Goal: Purchase product/service

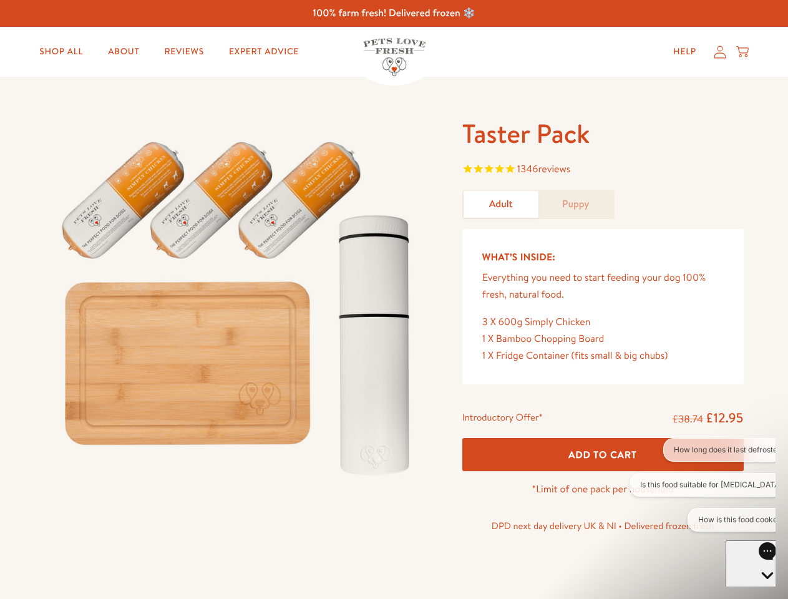
click at [393, 299] on img at bounding box center [238, 303] width 387 height 372
click at [602, 170] on span "1346 reviews" at bounding box center [602, 170] width 281 height 19
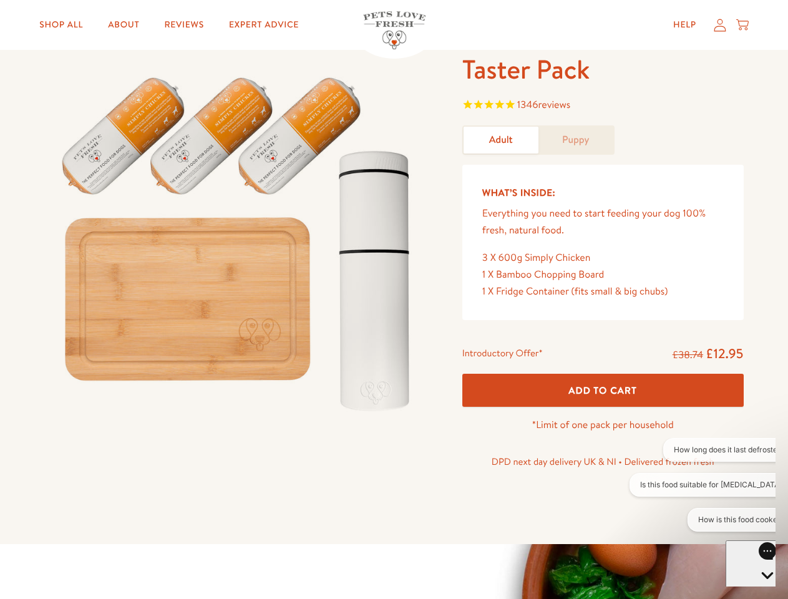
click at [602, 454] on p "DPD next day delivery UK & NI • Delivered frozen fresh" at bounding box center [602, 461] width 281 height 16
click at [702, 450] on button "How long does it last defrosted?" at bounding box center [729, 450] width 133 height 24
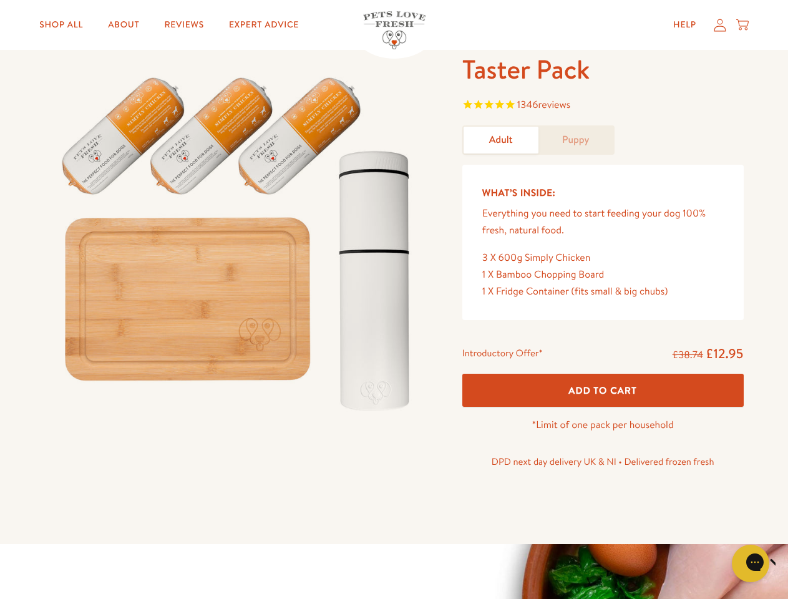
click at [787, 563] on icon "Close gorgias live chat" at bounding box center [794, 562] width 12 height 12
